Goal: Download file/media

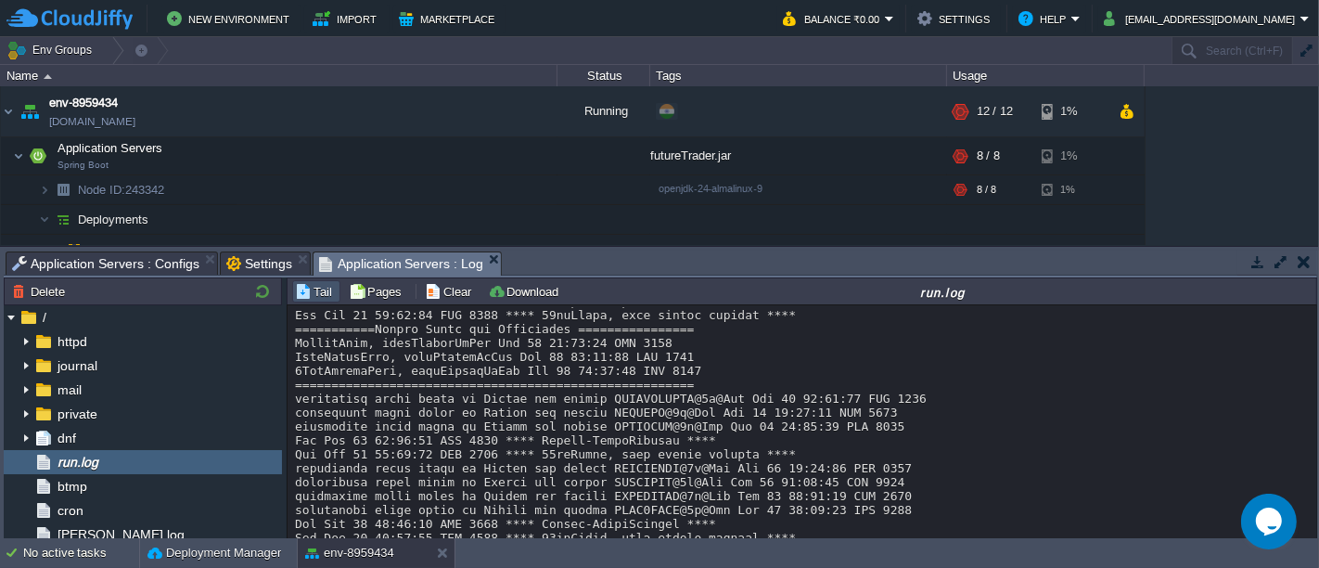
scroll to position [27778, 0]
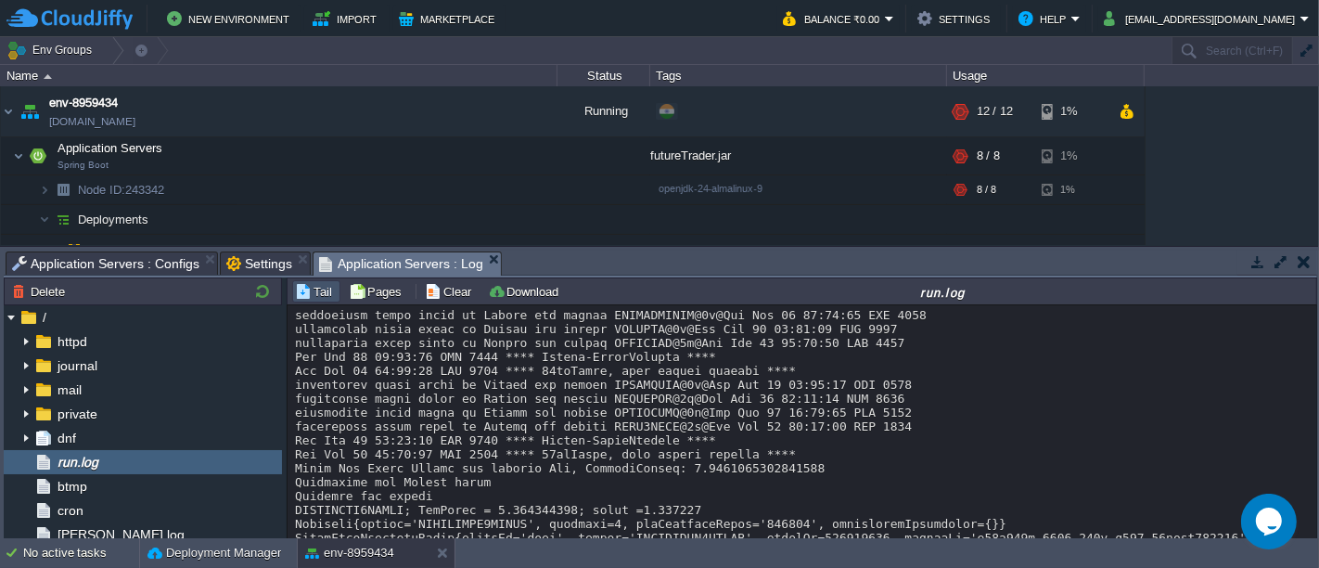
click at [488, 297] on button "Download" at bounding box center [526, 291] width 76 height 17
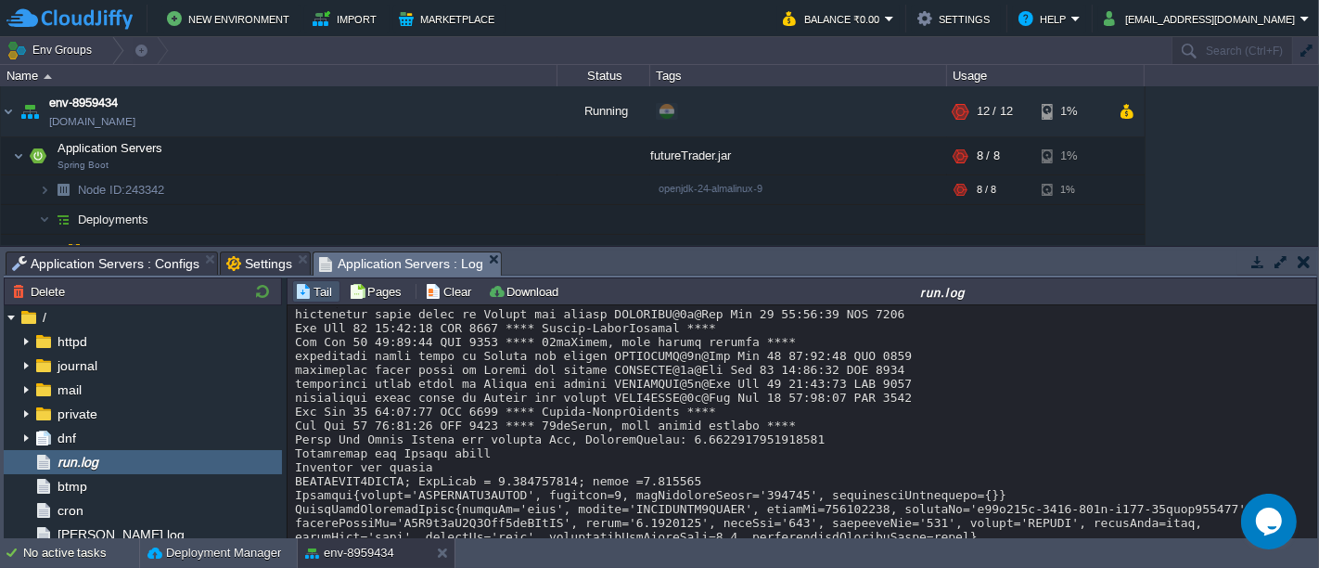
scroll to position [27640, 0]
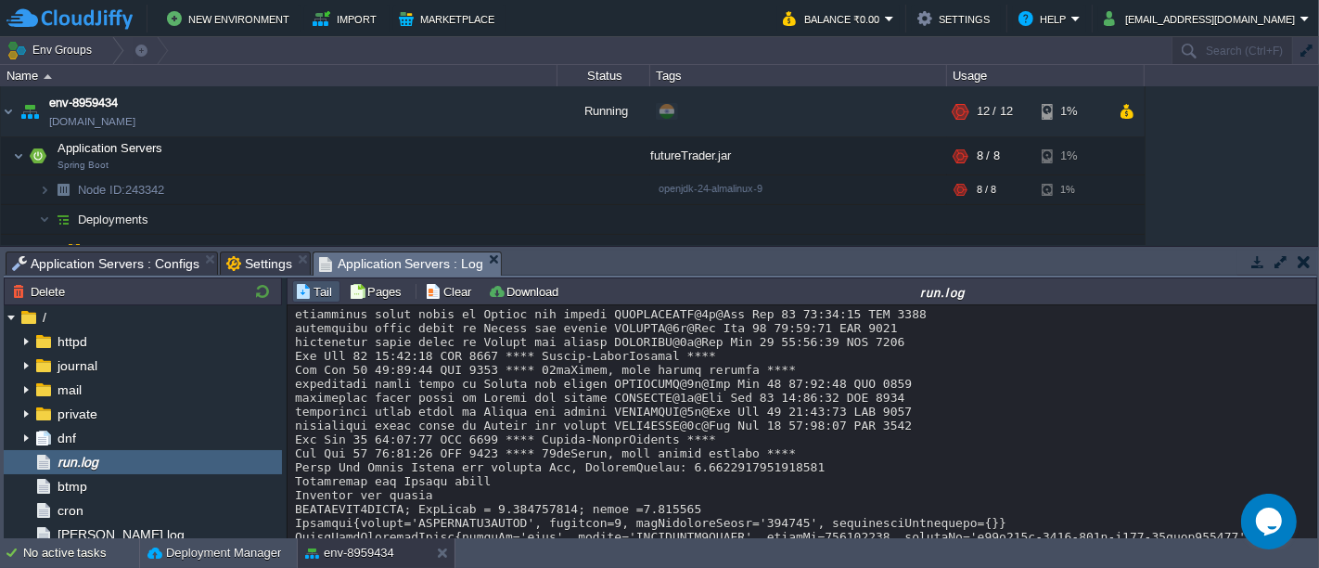
click at [1308, 263] on button "button" at bounding box center [1304, 261] width 13 height 17
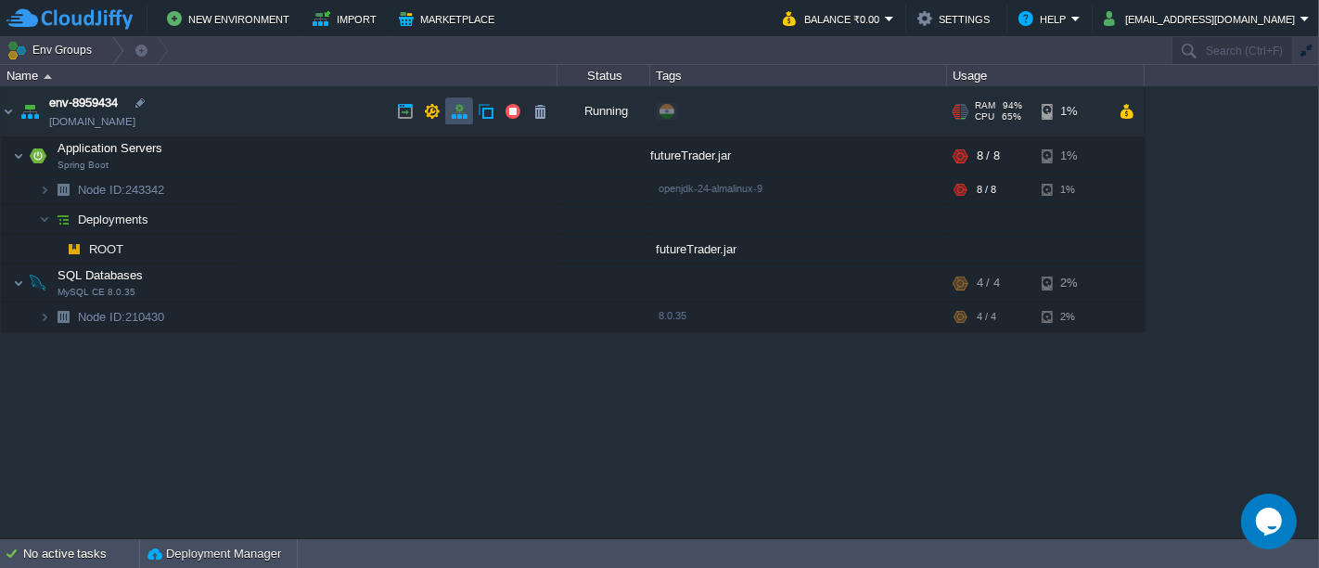
click at [451, 117] on button "button" at bounding box center [459, 111] width 17 height 17
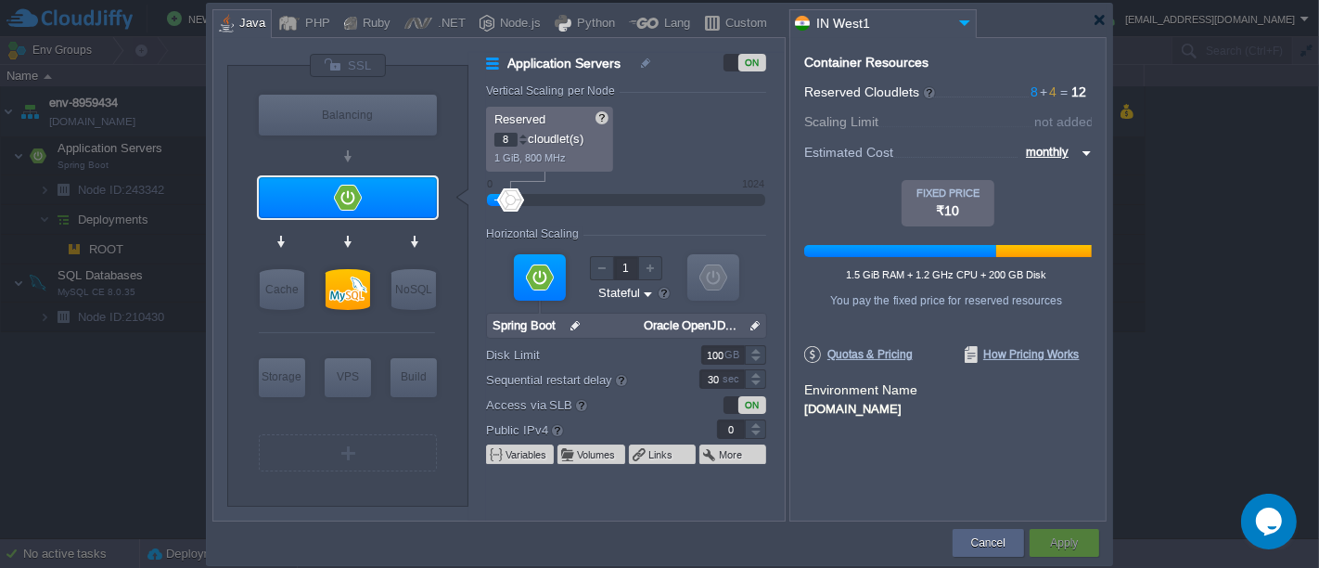
type input "9"
click at [522, 135] on div at bounding box center [523, 136] width 9 height 6
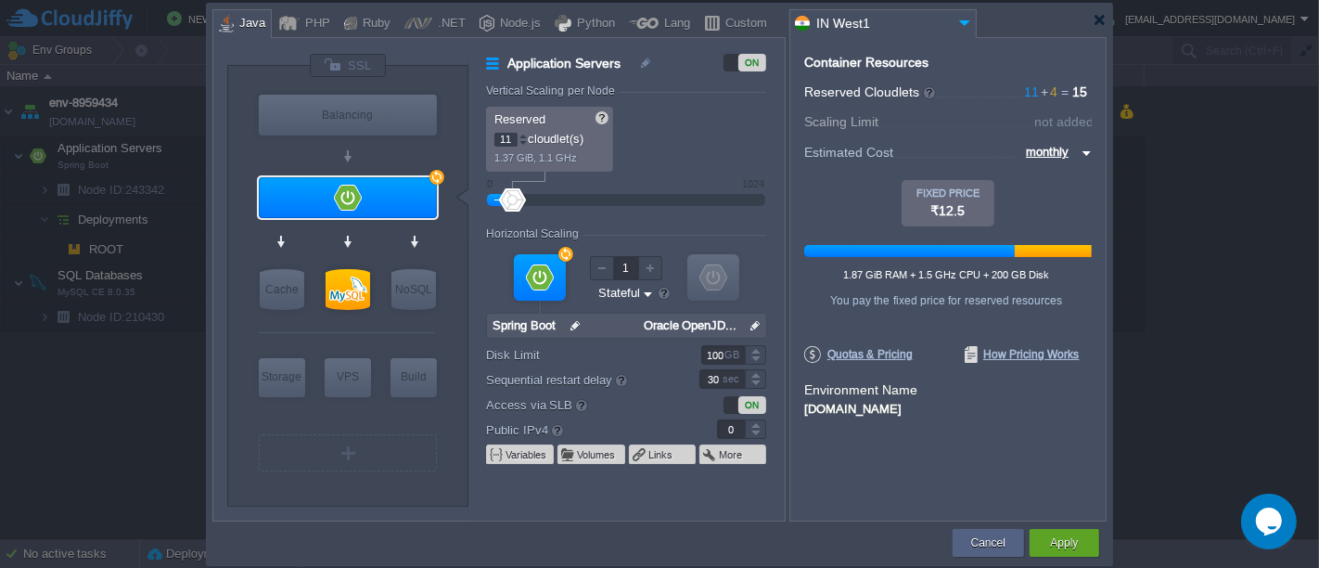
type input "12"
click at [522, 135] on div at bounding box center [523, 136] width 9 height 6
click at [1050, 537] on button "Apply" at bounding box center [1064, 542] width 28 height 19
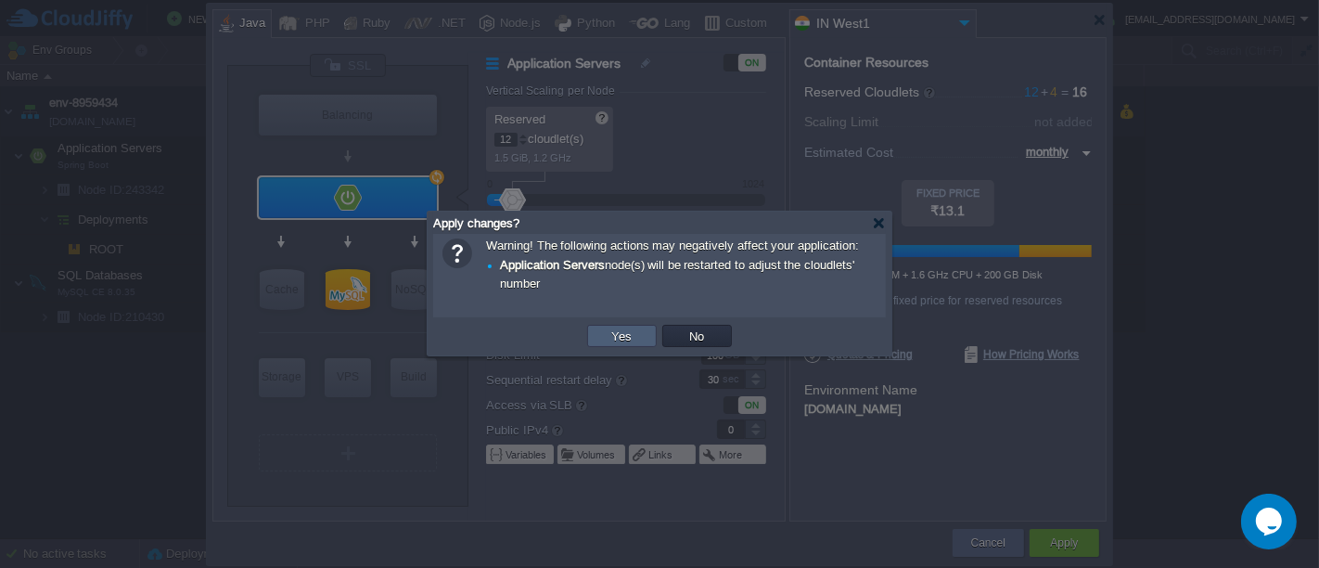
click at [644, 343] on td "Yes" at bounding box center [622, 336] width 70 height 22
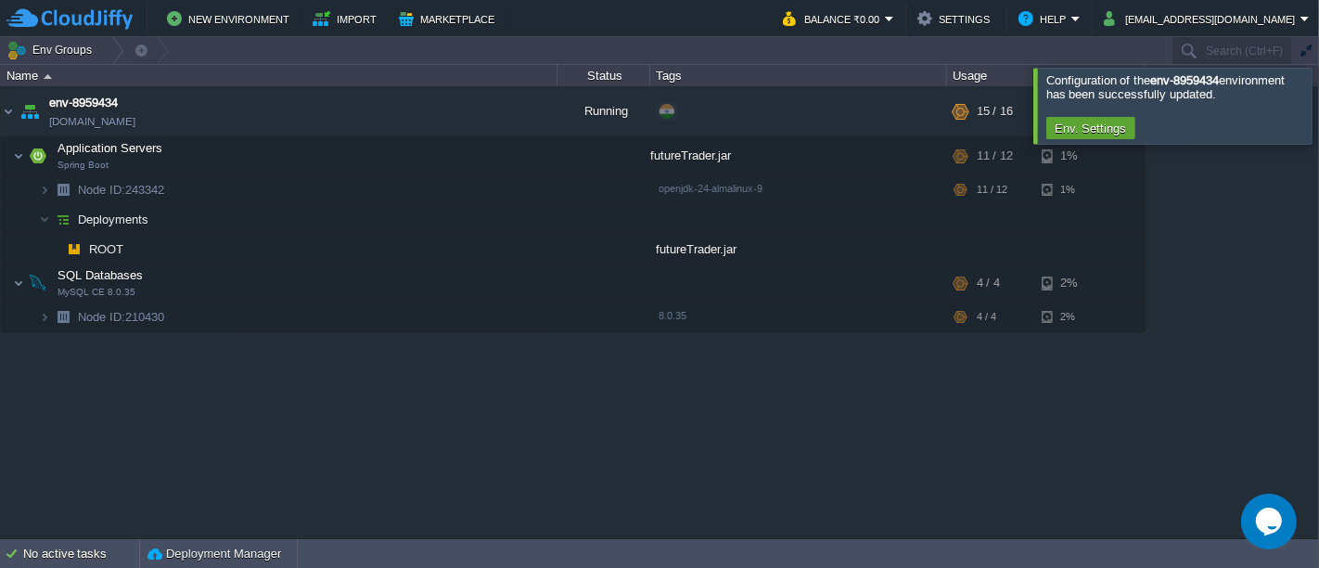
click at [1318, 125] on div at bounding box center [1342, 105] width 0 height 75
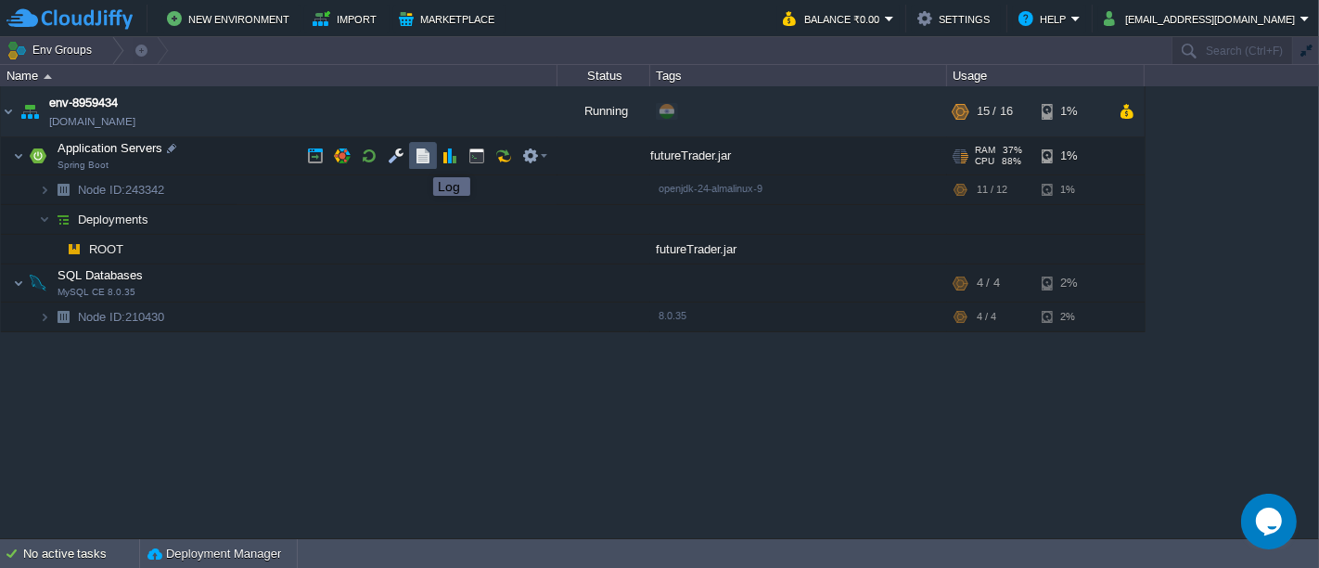
click at [419, 161] on button "button" at bounding box center [423, 156] width 17 height 17
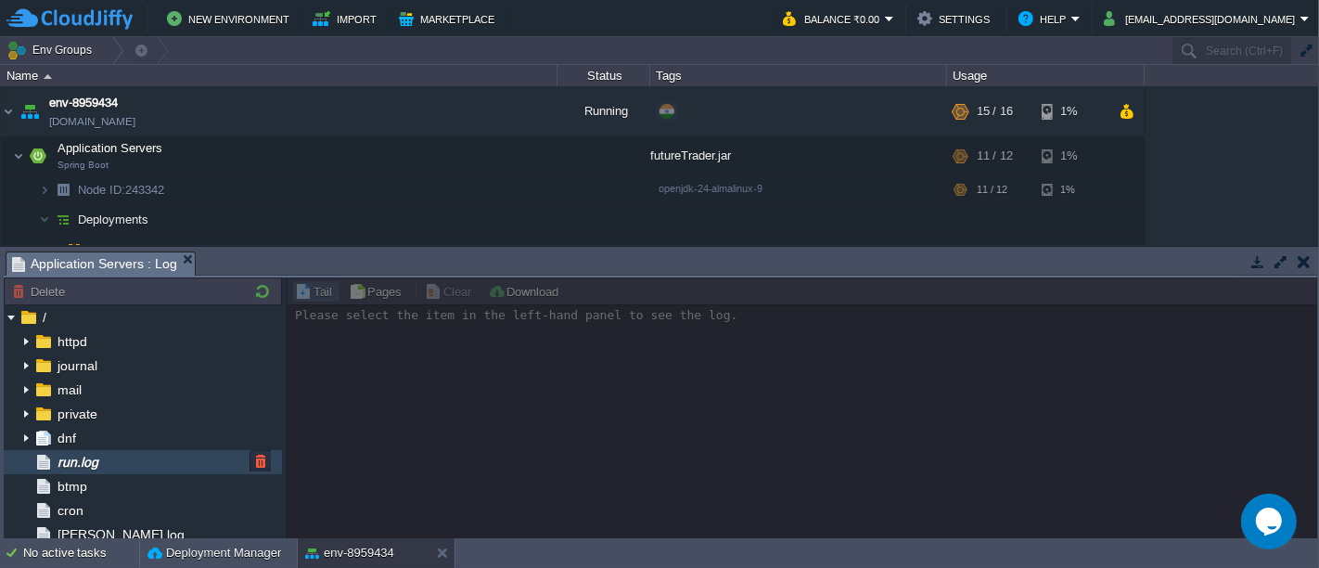
click at [137, 456] on div "run.log" at bounding box center [143, 462] width 278 height 24
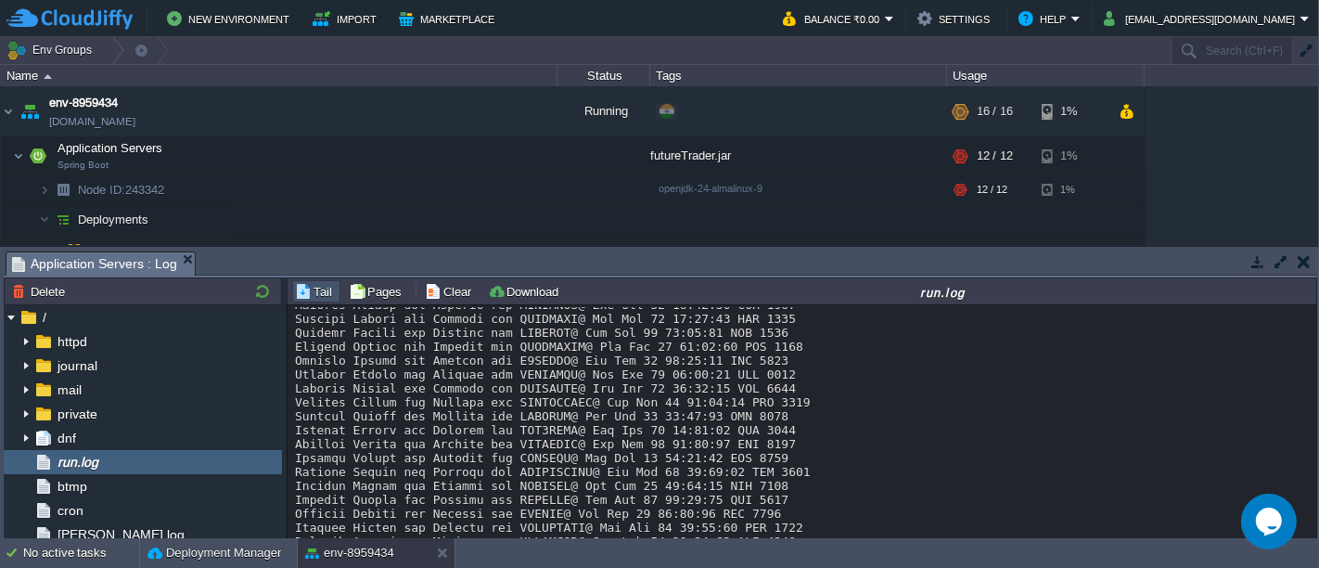
scroll to position [27284, 0]
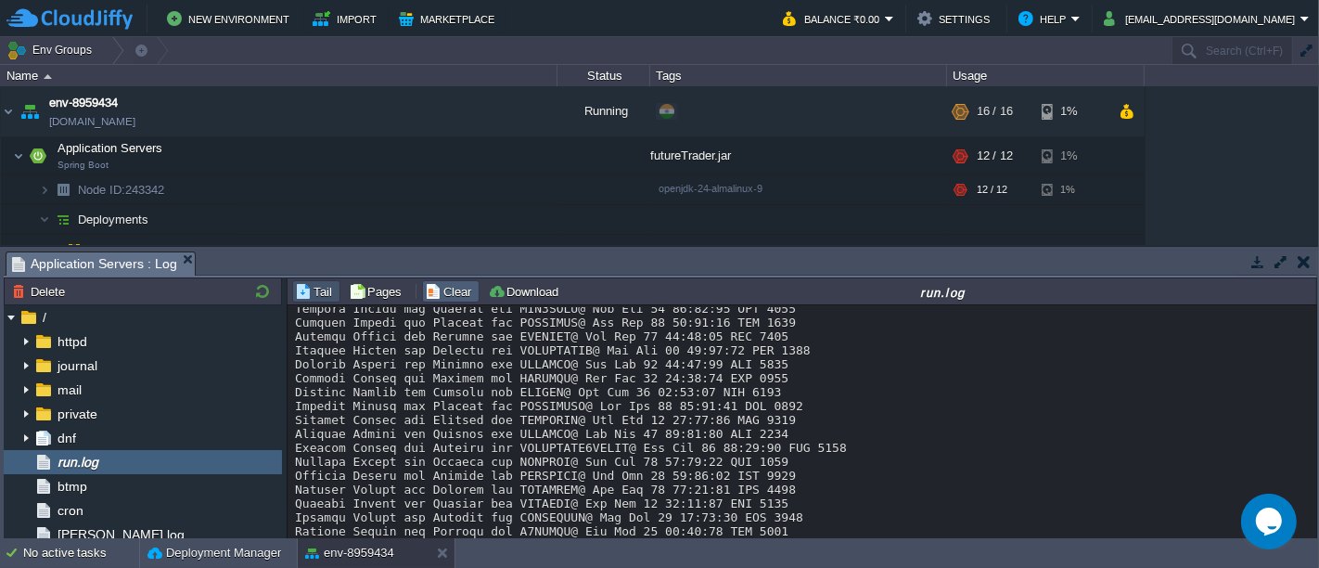
click at [436, 285] on button "Clear" at bounding box center [451, 291] width 52 height 17
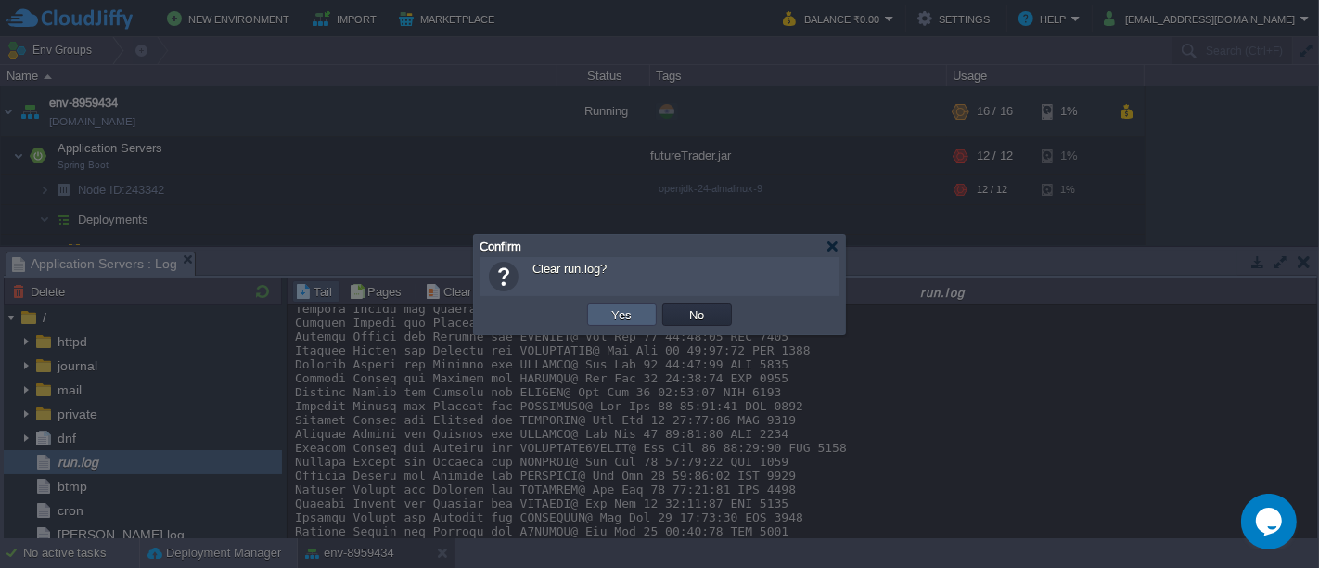
click at [601, 308] on td "Yes" at bounding box center [622, 314] width 70 height 22
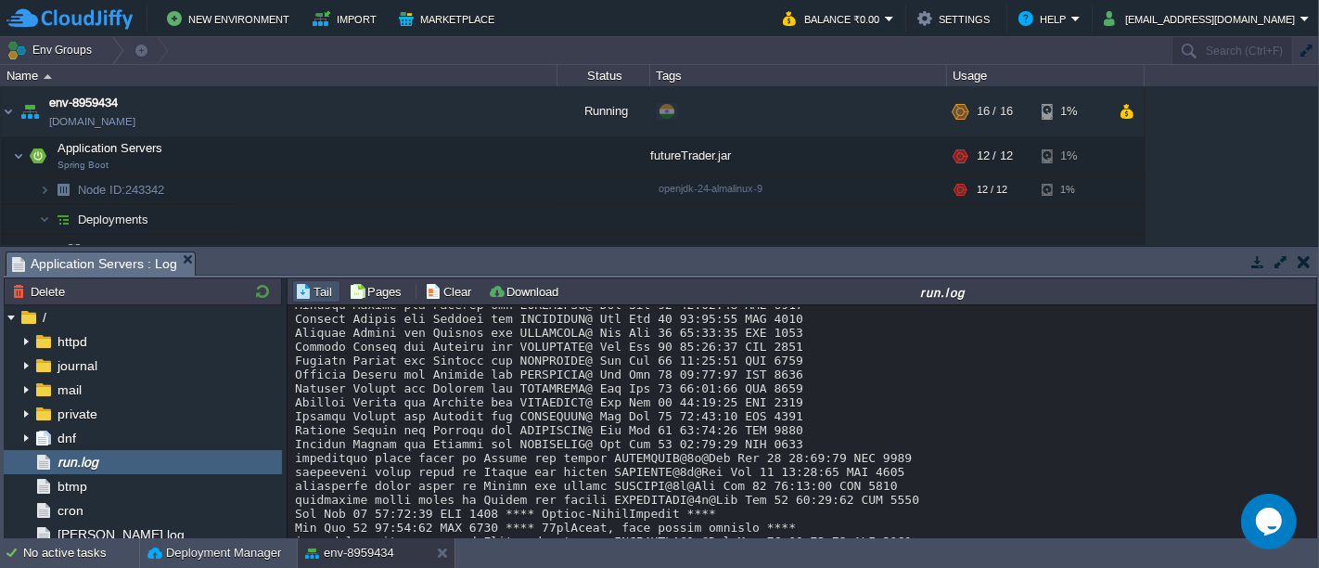
scroll to position [989, 0]
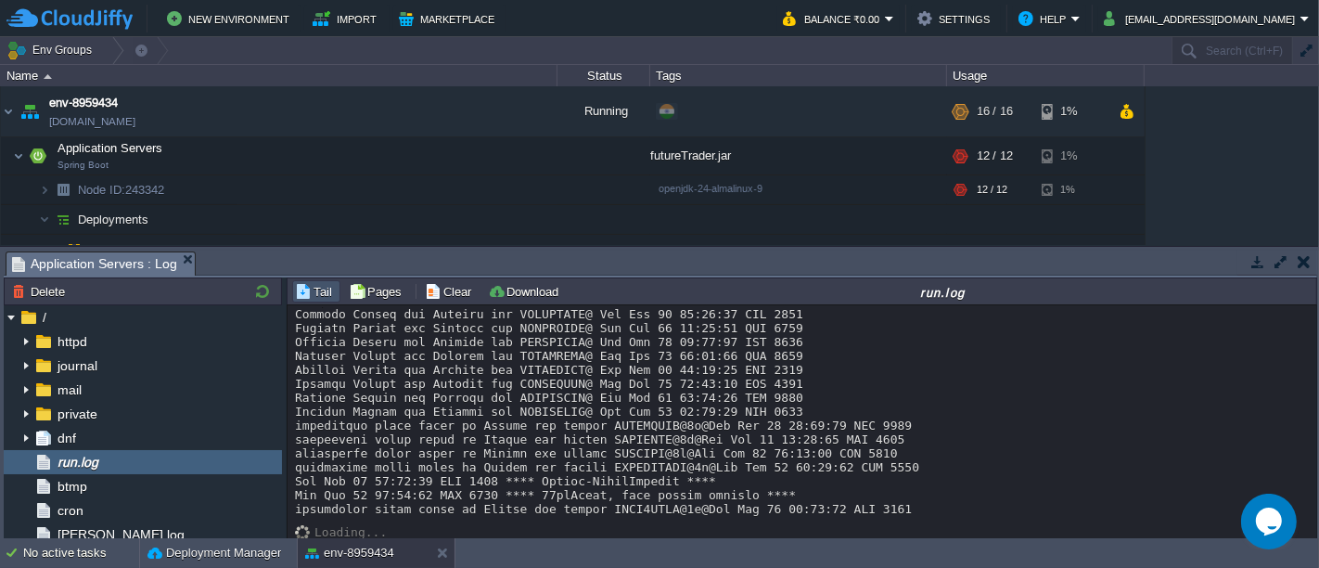
click at [1306, 263] on button "button" at bounding box center [1304, 261] width 13 height 17
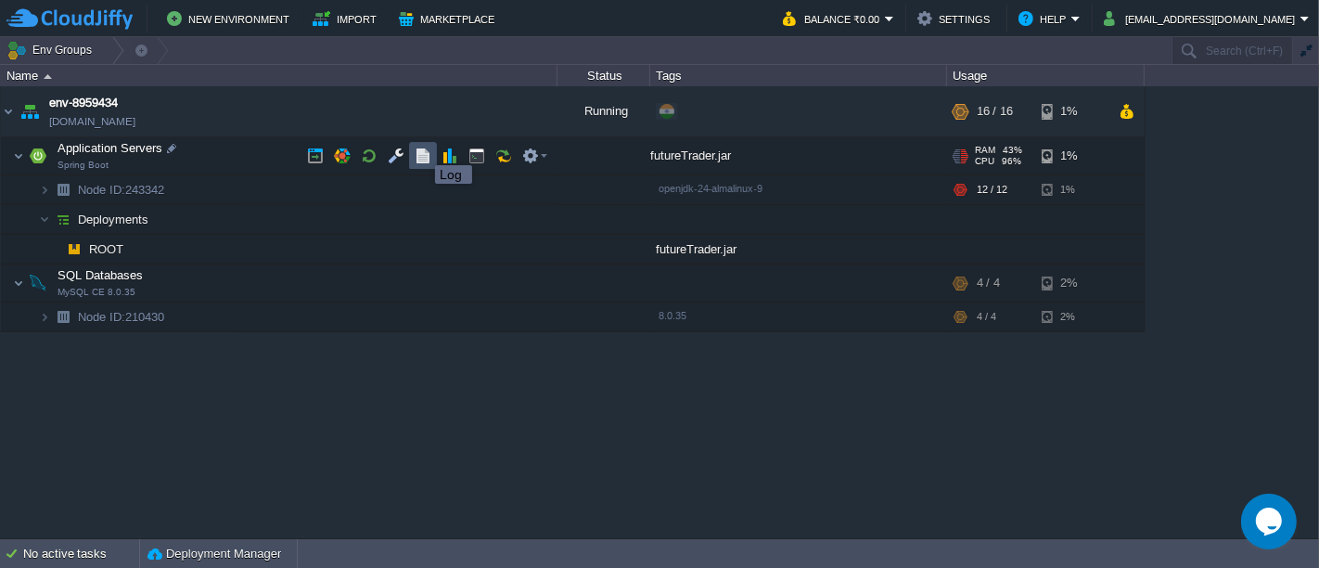
click at [421, 148] on button "button" at bounding box center [423, 156] width 17 height 17
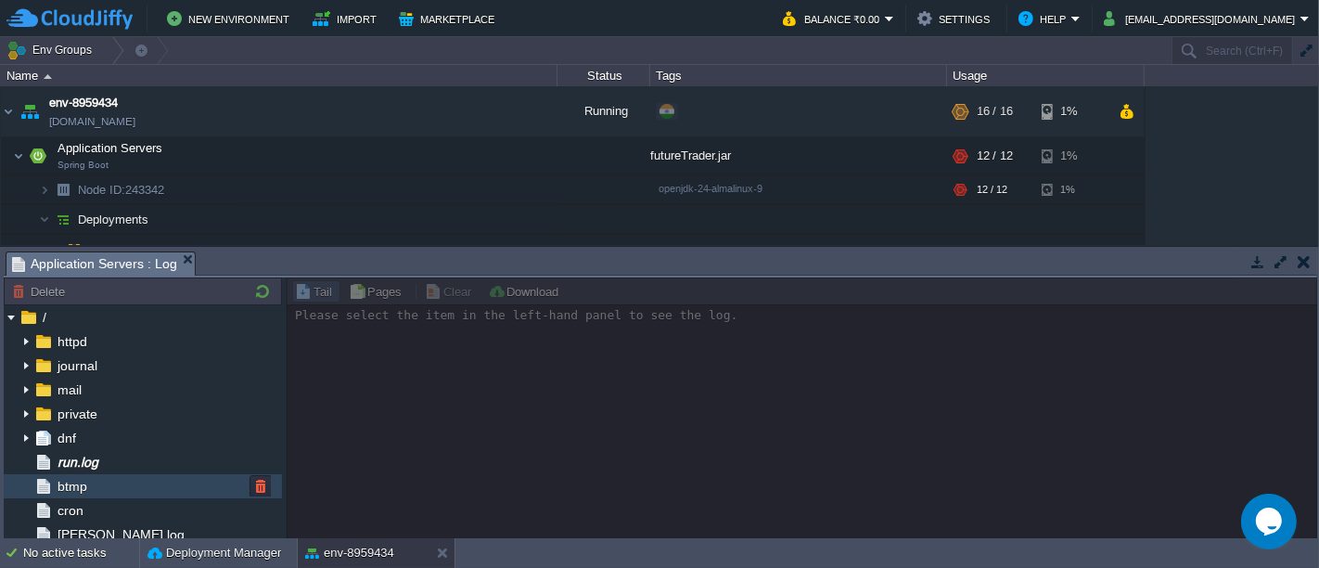
click at [84, 484] on span "btmp" at bounding box center [72, 486] width 36 height 17
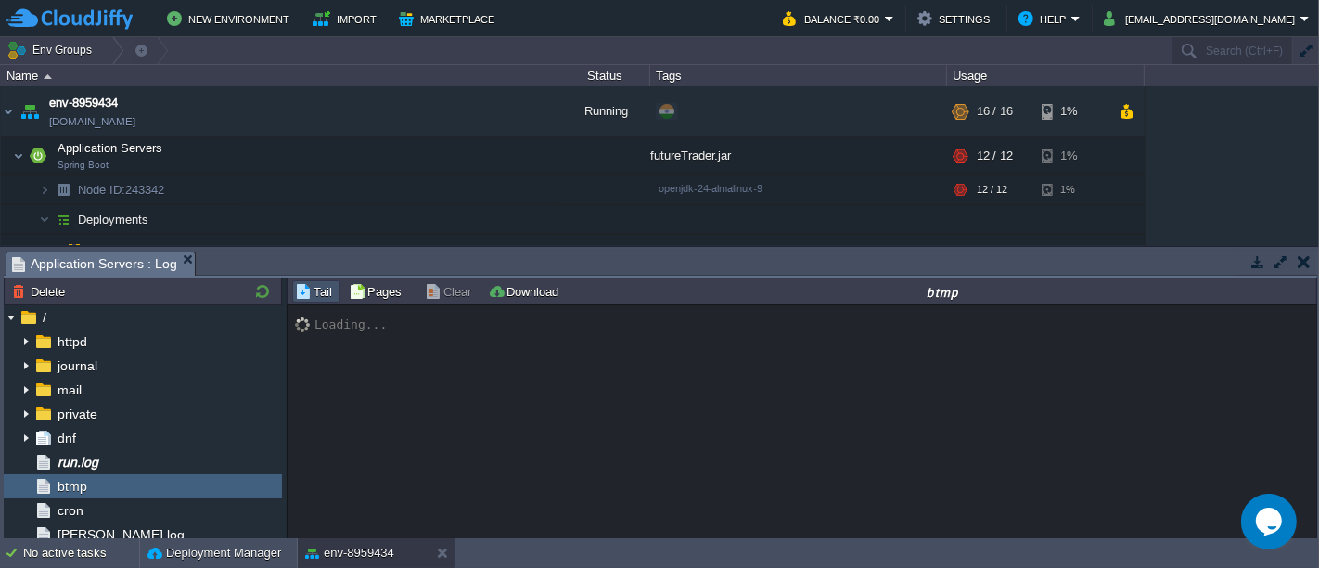
click at [1253, 266] on button "button" at bounding box center [1258, 261] width 17 height 17
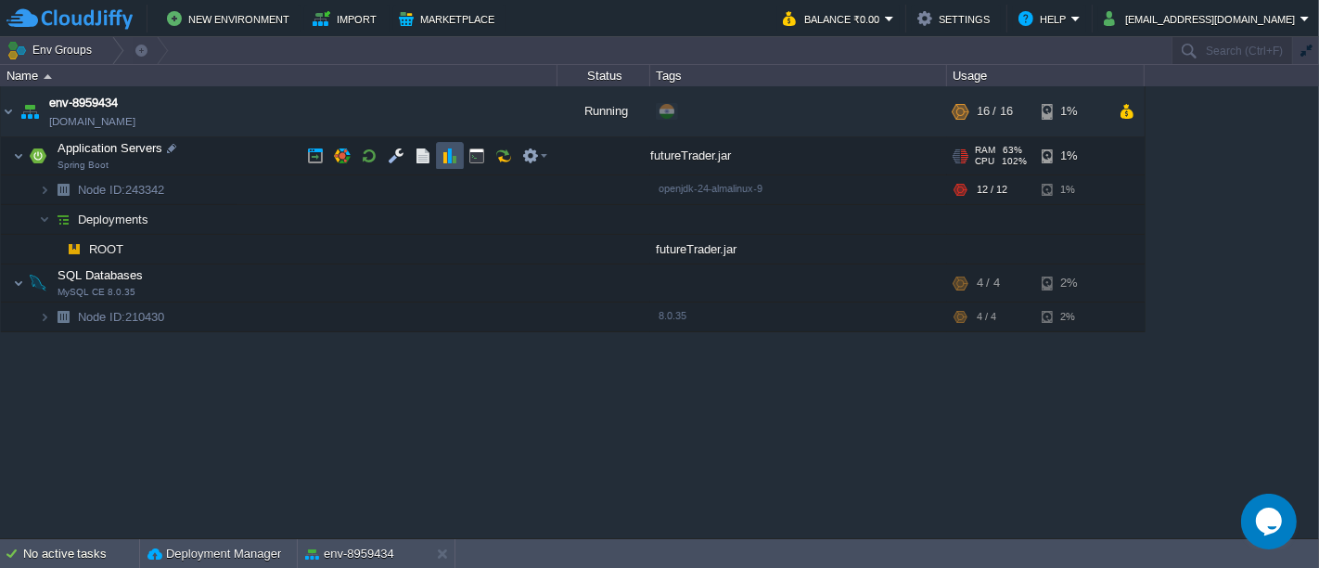
click at [453, 158] on button "button" at bounding box center [450, 156] width 17 height 17
